Goal: Task Accomplishment & Management: Complete application form

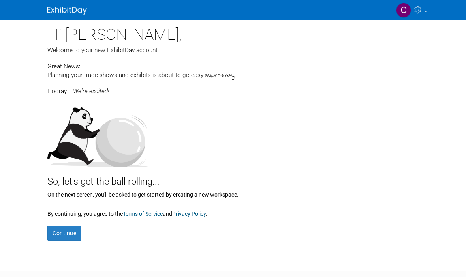
click at [62, 232] on button "Continue" at bounding box center [64, 233] width 34 height 15
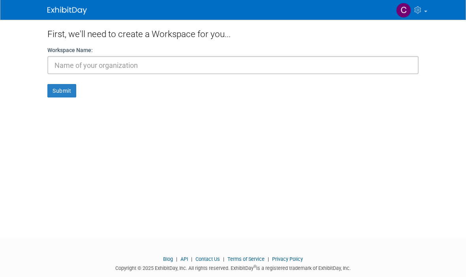
click at [63, 62] on input "text" at bounding box center [232, 65] width 371 height 18
type input "[GEOGRAPHIC_DATA]"
click at [54, 92] on button "Submit" at bounding box center [61, 90] width 29 height 13
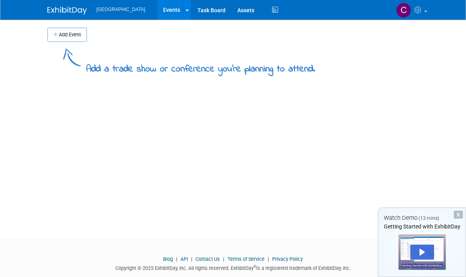
click at [68, 34] on button "Add Event" at bounding box center [66, 35] width 39 height 14
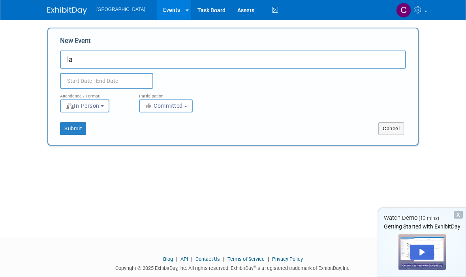
type input "l"
type input "[DEMOGRAPHIC_DATA] Expo 2025"
click at [73, 82] on body "Bergen Studios Events Add Event Bulk Upload Events Shareable Event Boards Task …" at bounding box center [233, 138] width 466 height 277
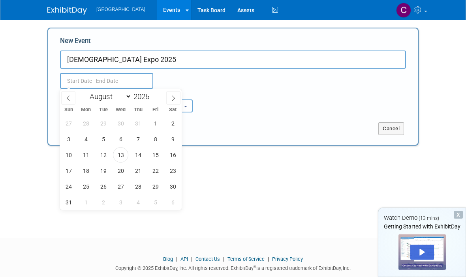
click at [169, 95] on span at bounding box center [173, 97] width 14 height 13
click at [171, 102] on span at bounding box center [173, 97] width 14 height 13
click at [168, 102] on span at bounding box center [173, 97] width 14 height 13
select select "10"
click at [137, 157] on span "13" at bounding box center [137, 154] width 15 height 15
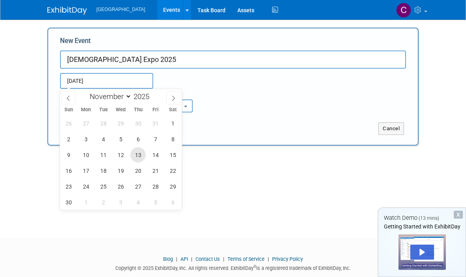
type input "Nov 13, 2025 to Nov 13, 2025"
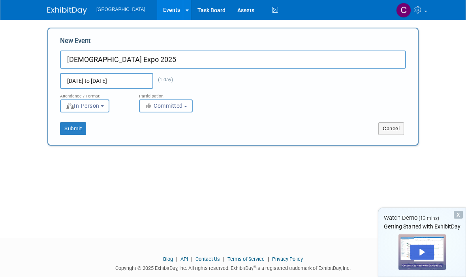
click at [287, 107] on div "Attendance / Format: <img src="https://www.exhibitday.com/Images/Format-InPerso…" at bounding box center [233, 101] width 358 height 24
click at [72, 129] on button "Submit" at bounding box center [73, 128] width 26 height 13
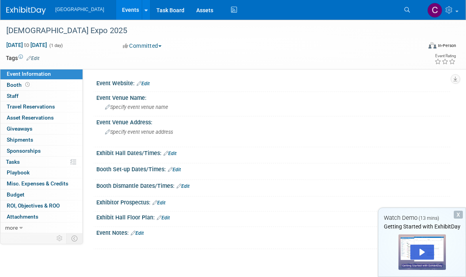
click at [119, 107] on span "Specify event venue name" at bounding box center [136, 107] width 63 height 6
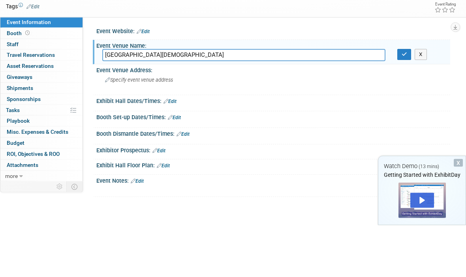
type input "Banner Church Life Center"
click at [122, 129] on span "Specify event venue address" at bounding box center [139, 132] width 68 height 6
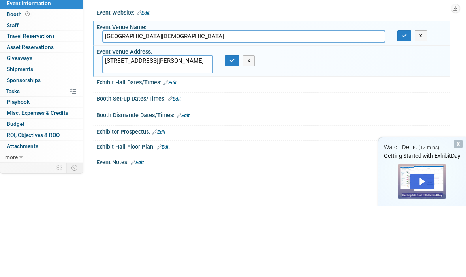
type textarea "597 NorthFork Road Anderson, MO"
click at [112, 158] on div at bounding box center [273, 159] width 342 height 2
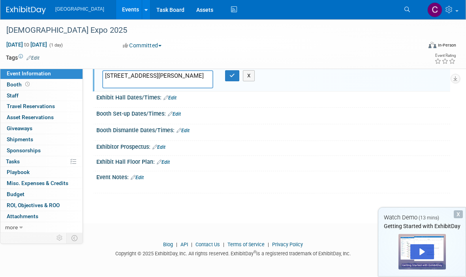
click at [151, 101] on div "Save Changes Cancel" at bounding box center [273, 103] width 354 height 5
click at [169, 99] on link "Edit" at bounding box center [169, 99] width 13 height 6
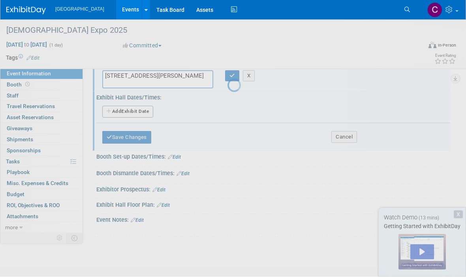
scroll to position [56, 0]
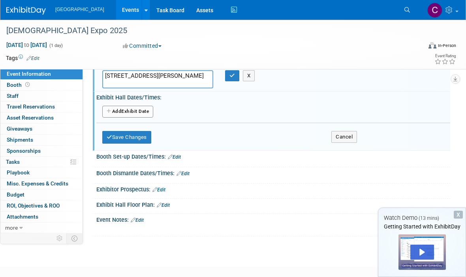
click at [119, 111] on button "Add Another Exhibit Date" at bounding box center [127, 112] width 51 height 12
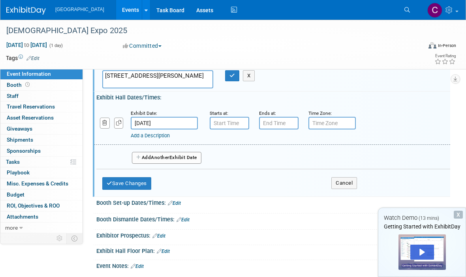
click at [231, 123] on input "text" at bounding box center [229, 123] width 39 height 13
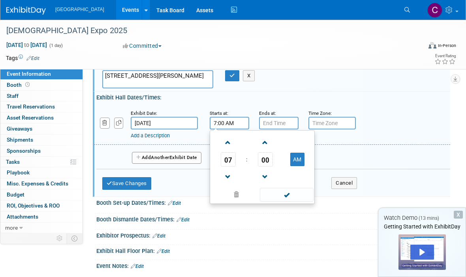
scroll to position [55, 0]
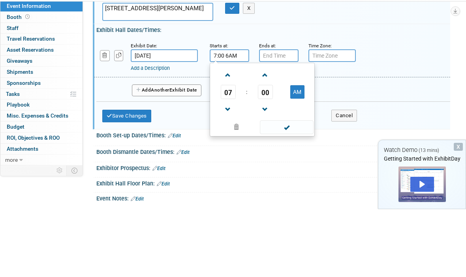
click at [281, 117] on input "text" at bounding box center [278, 123] width 39 height 13
type input "7:00 AM"
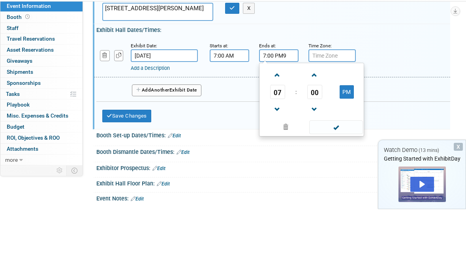
click at [333, 117] on input "text" at bounding box center [331, 123] width 47 height 13
type input "7:00 PM"
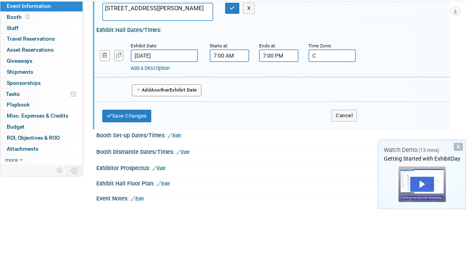
click at [334, 117] on input "C" at bounding box center [331, 123] width 47 height 13
click at [350, 117] on input "C" at bounding box center [331, 123] width 47 height 13
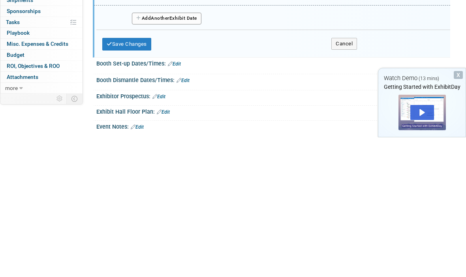
type input "Central"
click at [126, 178] on button "Save Changes" at bounding box center [126, 184] width 49 height 13
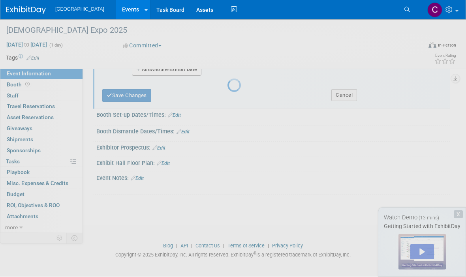
scroll to position [53, 0]
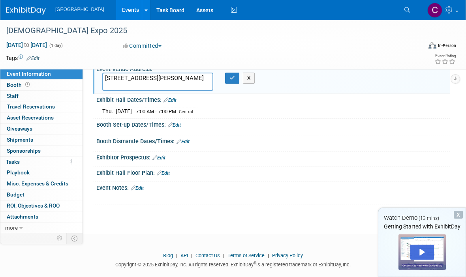
click at [174, 123] on link "Edit" at bounding box center [174, 125] width 13 height 6
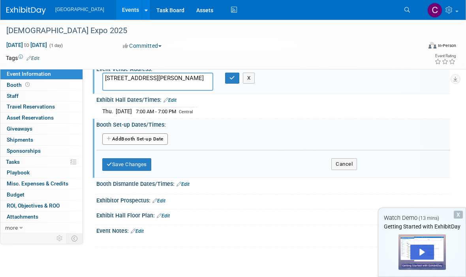
click at [117, 138] on button "Add Another Booth Set-up Date" at bounding box center [135, 139] width 66 height 12
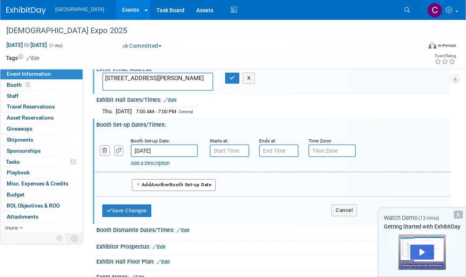
click at [220, 164] on div "Add a Description" at bounding box center [260, 163] width 258 height 7
click at [226, 148] on input "text" at bounding box center [229, 150] width 39 height 13
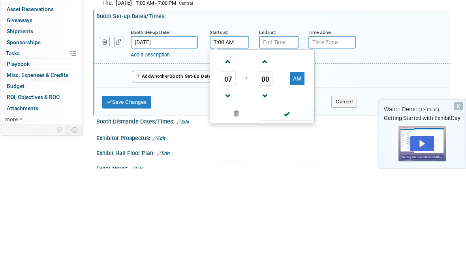
click at [225, 163] on span at bounding box center [228, 170] width 14 height 14
click at [226, 198] on span at bounding box center [228, 205] width 14 height 14
click at [228, 198] on span at bounding box center [228, 205] width 14 height 14
click at [231, 198] on span at bounding box center [228, 205] width 14 height 14
click at [229, 198] on span at bounding box center [228, 205] width 14 height 14
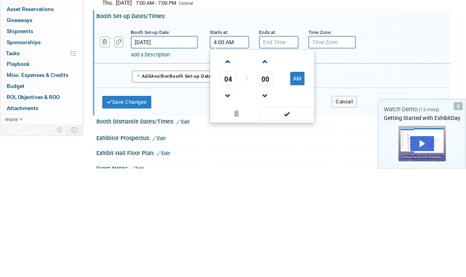
click at [263, 163] on span at bounding box center [265, 170] width 14 height 14
click at [267, 198] on span at bounding box center [265, 205] width 14 height 14
click at [265, 198] on span at bounding box center [265, 205] width 14 height 14
click at [264, 163] on span at bounding box center [265, 170] width 14 height 14
click at [299, 180] on button "AM" at bounding box center [297, 186] width 14 height 13
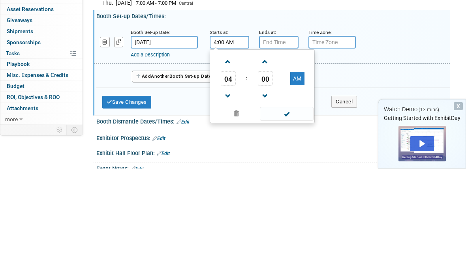
type input "4:00 PM"
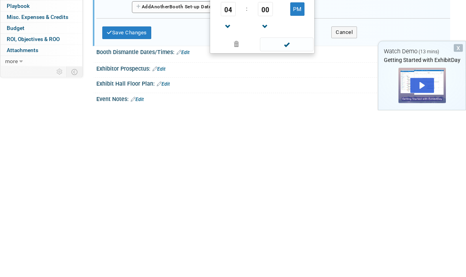
scroll to position [67, 0]
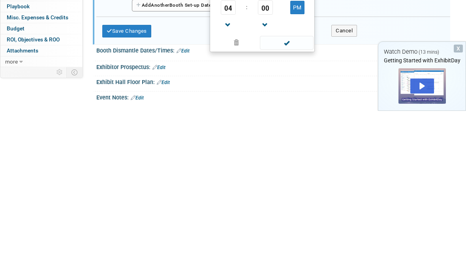
click at [288, 202] on span at bounding box center [286, 209] width 53 height 14
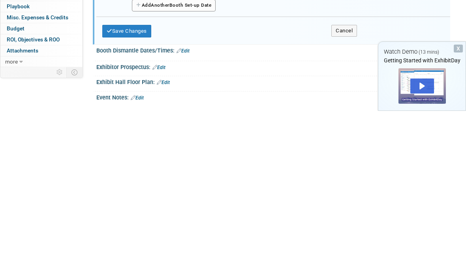
scroll to position [152, 0]
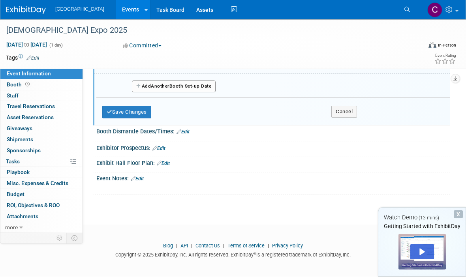
click at [181, 131] on icon at bounding box center [178, 131] width 5 height 5
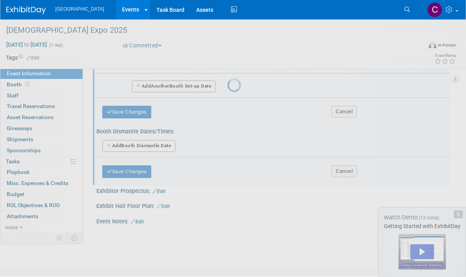
scroll to position [152, 0]
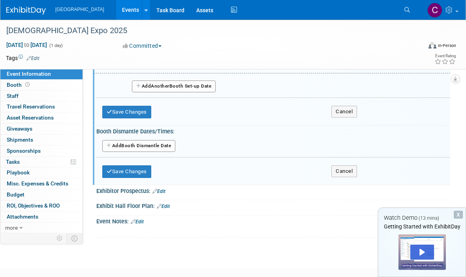
click at [153, 142] on button "Add Another Booth Dismantle Date" at bounding box center [138, 146] width 73 height 12
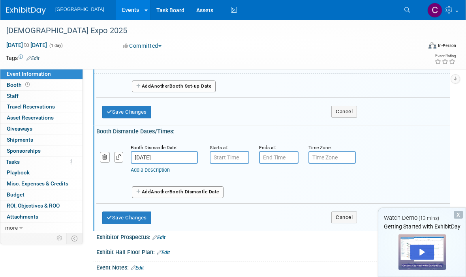
click at [235, 157] on input "text" at bounding box center [229, 157] width 39 height 13
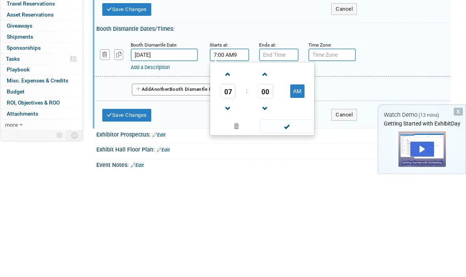
click at [229, 171] on span at bounding box center [228, 178] width 14 height 14
click at [226, 171] on span at bounding box center [228, 178] width 14 height 14
click at [295, 187] on button "AM" at bounding box center [297, 193] width 14 height 13
type input "9:00 PM"
click at [340, 152] on input "text" at bounding box center [331, 158] width 47 height 13
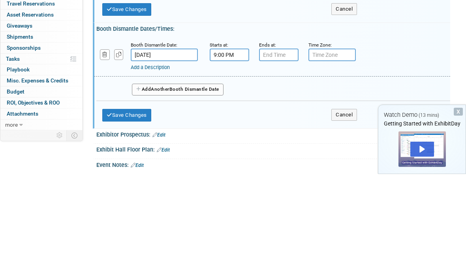
click at [340, 152] on input "text" at bounding box center [331, 158] width 47 height 13
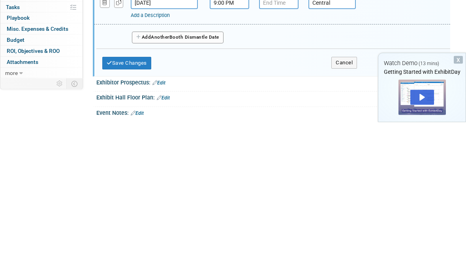
type input "Central"
click at [122, 212] on button "Save Changes" at bounding box center [126, 218] width 49 height 13
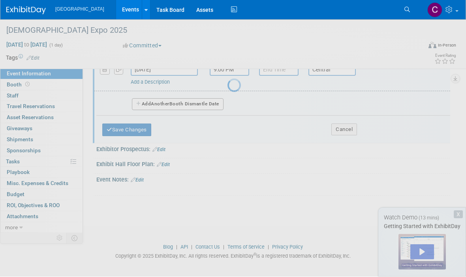
scroll to position [150, 0]
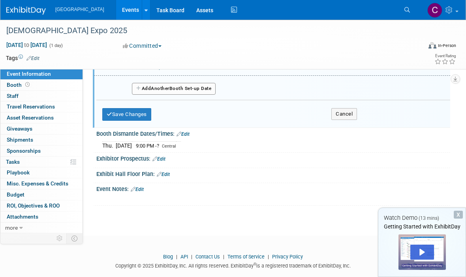
click at [157, 158] on icon at bounding box center [154, 158] width 5 height 5
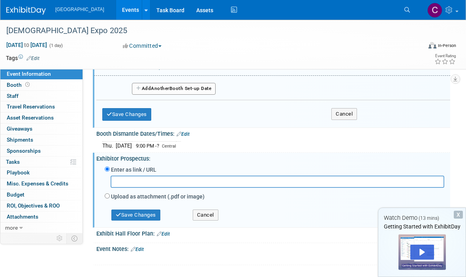
click at [138, 262] on div "Event Notes: Edit X" at bounding box center [271, 254] width 357 height 22
click at [72, 262] on div "Event Information Event Info Booth Booth 0 Staff 0 Staff 0 Travel Reservations …" at bounding box center [233, 67] width 466 height 395
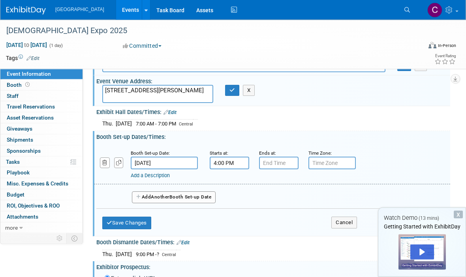
scroll to position [0, 0]
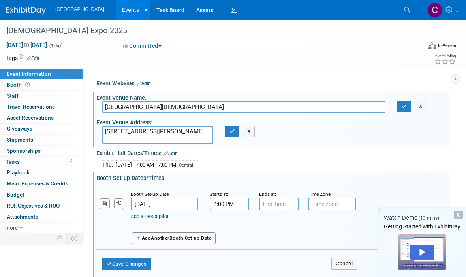
click at [10, 128] on span "Giveaways 0" at bounding box center [20, 129] width 26 height 6
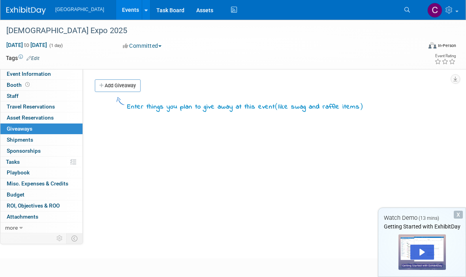
click at [118, 90] on link "Add Giveaway" at bounding box center [118, 85] width 46 height 13
